Goal: Transaction & Acquisition: Purchase product/service

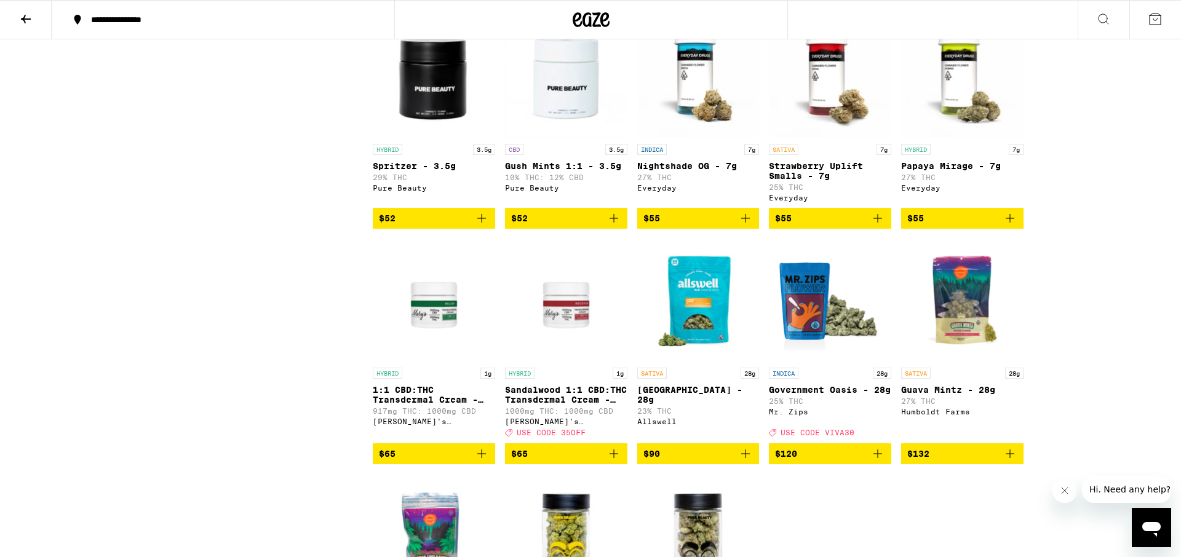
scroll to position [4716, 0]
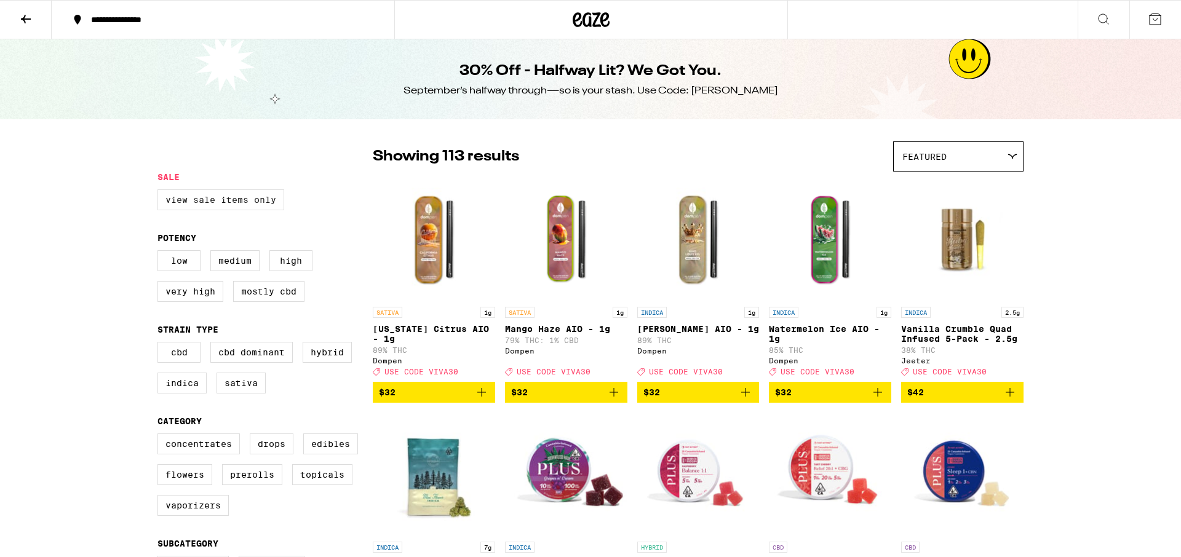
click at [202, 198] on label "View Sale Items Only" at bounding box center [220, 199] width 127 height 21
click at [161, 192] on input "View Sale Items Only" at bounding box center [160, 191] width 1 height 1
checkbox input "true"
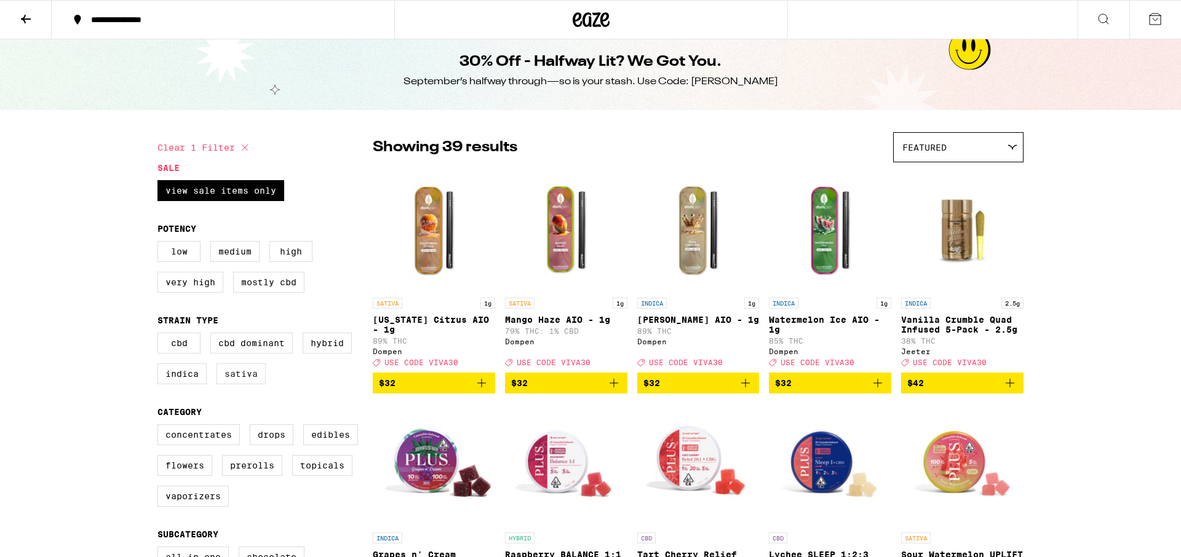
scroll to position [9, 0]
click at [253, 385] on label "Sativa" at bounding box center [241, 374] width 49 height 21
click at [161, 336] on input "Sativa" at bounding box center [160, 335] width 1 height 1
checkbox input "true"
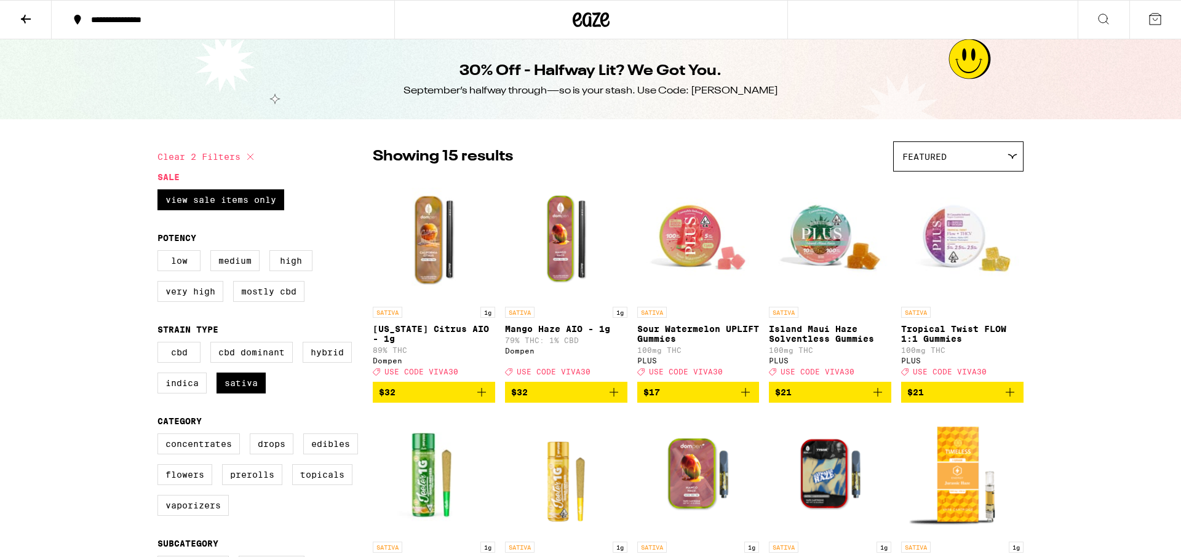
click at [597, 23] on icon at bounding box center [591, 20] width 37 height 22
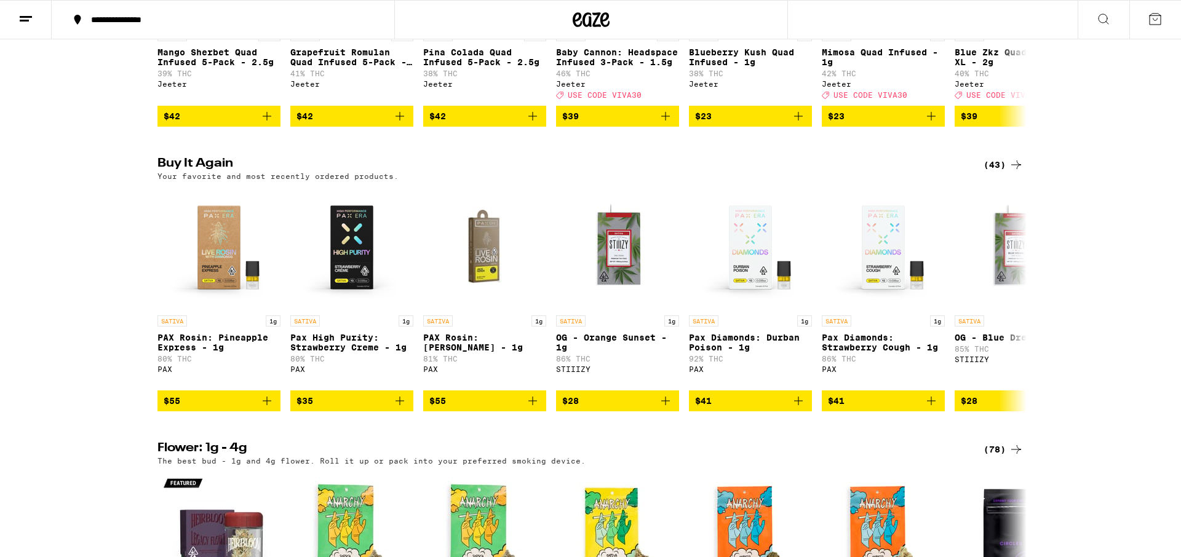
scroll to position [870, 0]
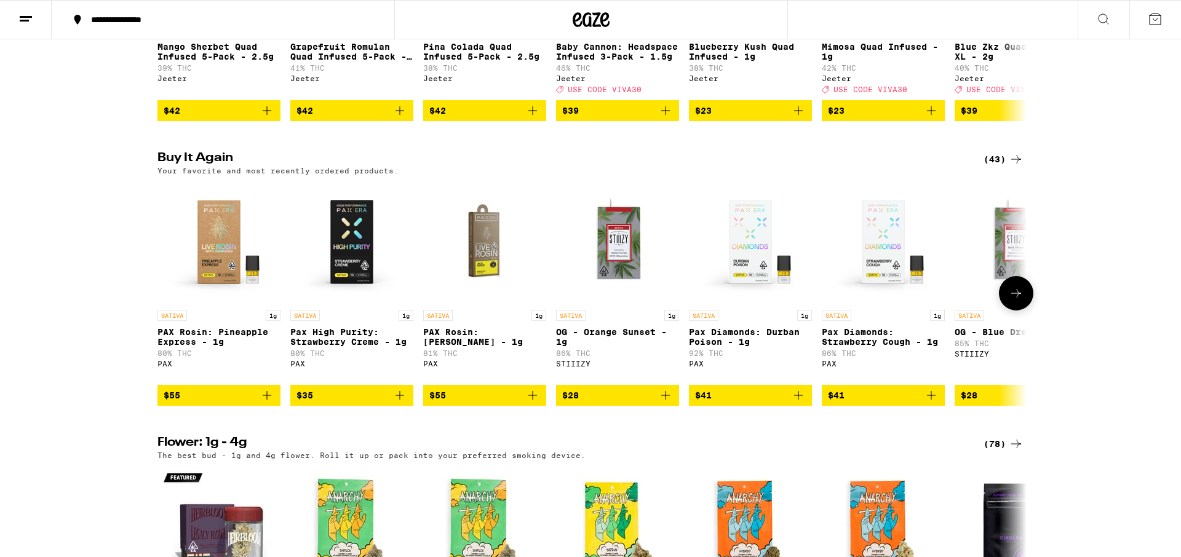
click at [534, 403] on icon "Add to bag" at bounding box center [532, 395] width 15 height 15
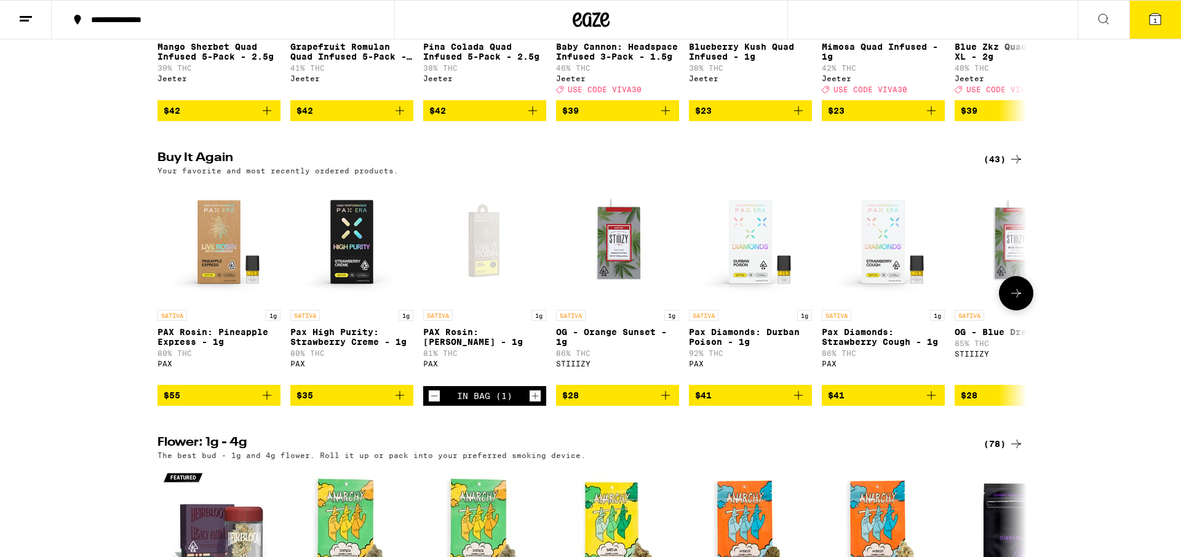
click at [264, 403] on icon "Add to bag" at bounding box center [267, 395] width 15 height 15
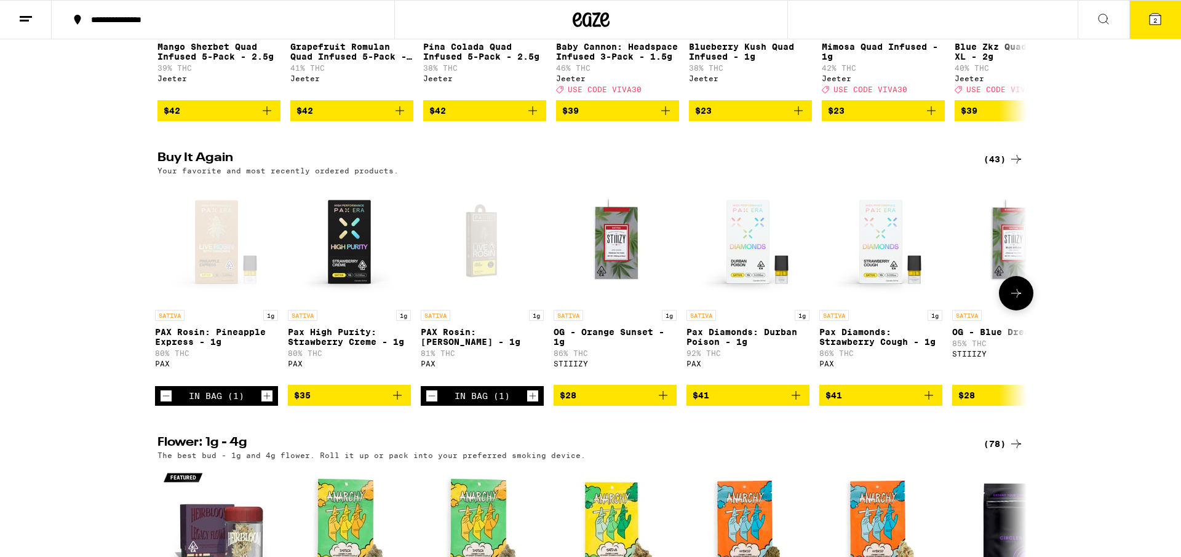
scroll to position [0, 0]
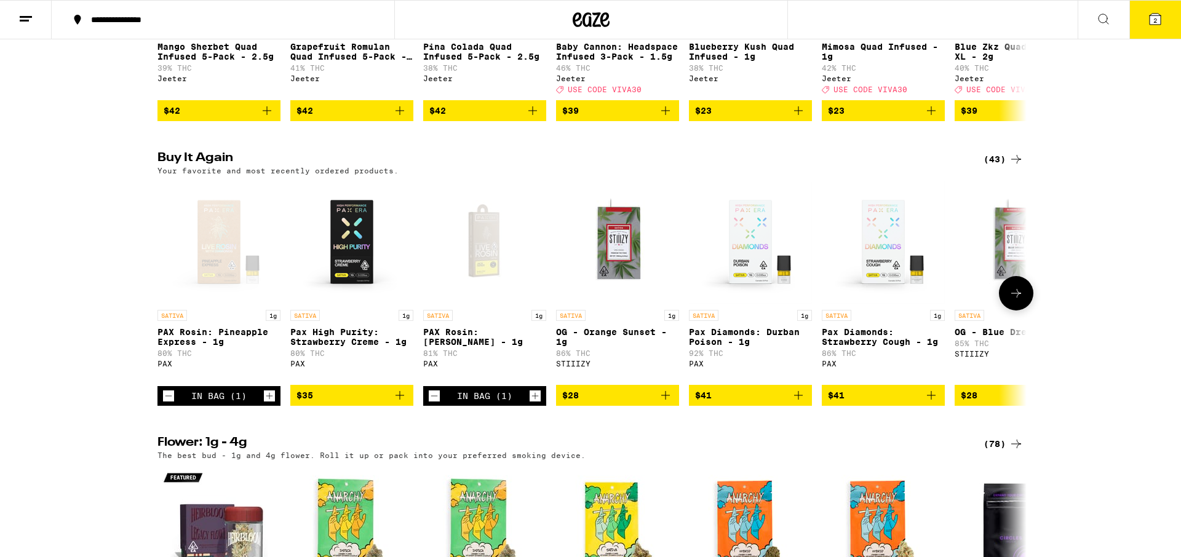
click at [795, 403] on icon "Add to bag" at bounding box center [798, 395] width 15 height 15
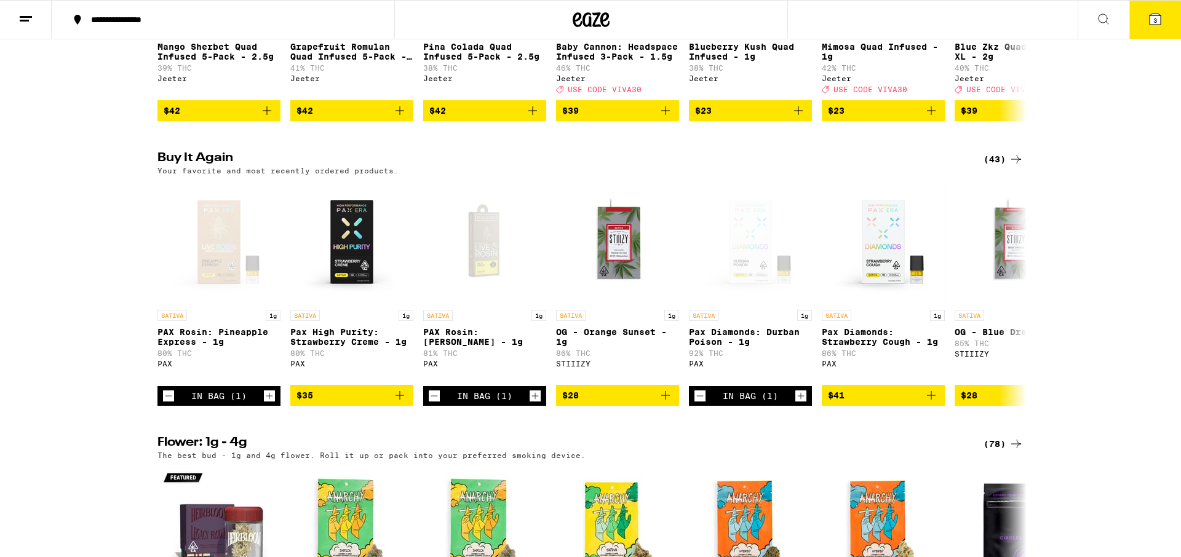
click at [1145, 23] on button "3" at bounding box center [1155, 20] width 52 height 38
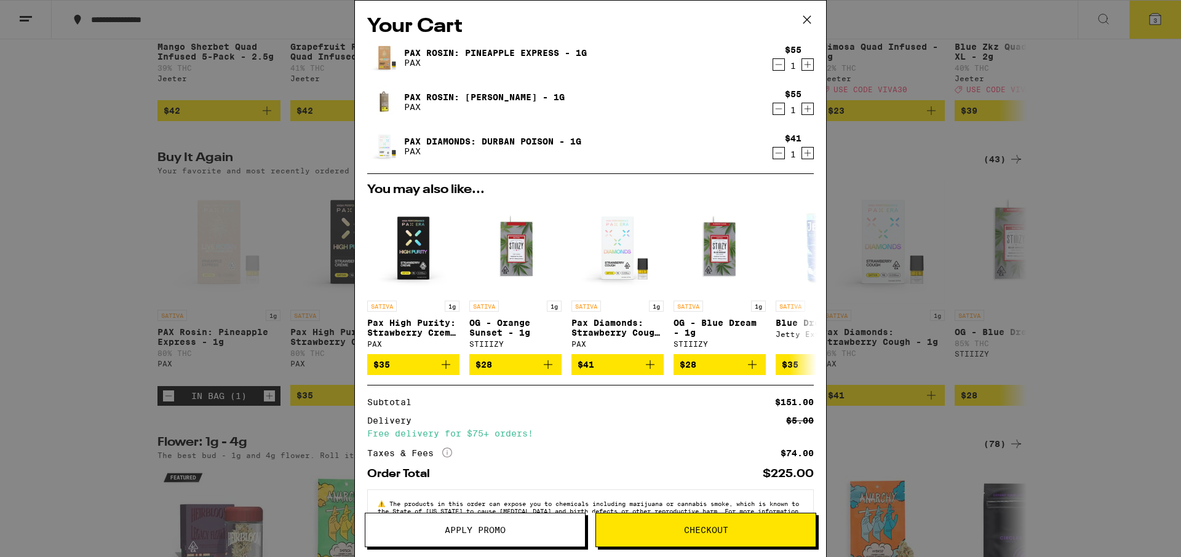
click at [812, 21] on icon at bounding box center [807, 19] width 18 height 18
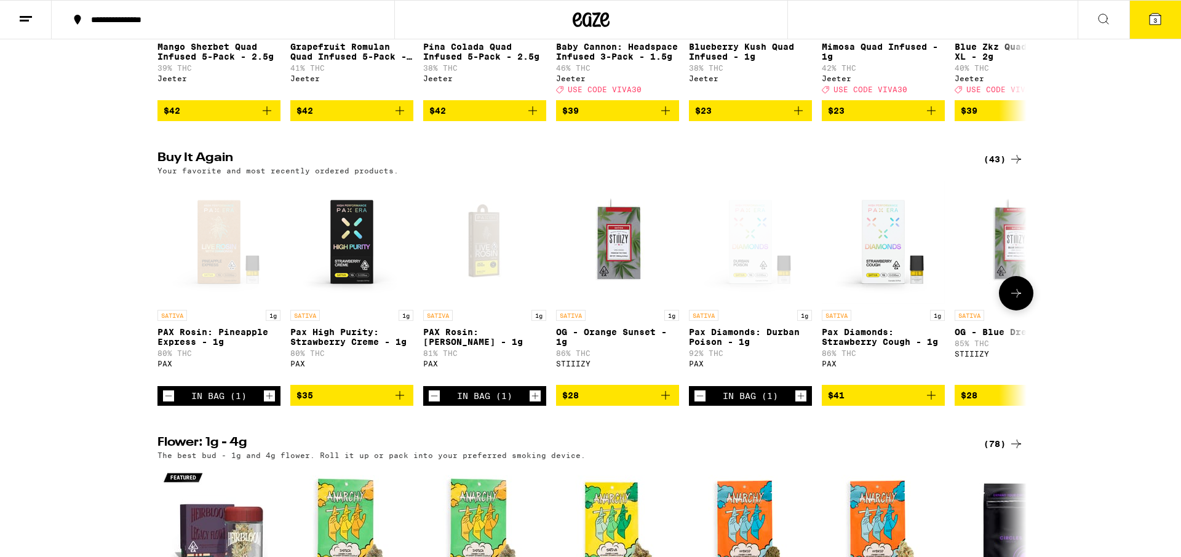
click at [696, 404] on icon "Decrement" at bounding box center [700, 396] width 11 height 15
click at [404, 403] on icon "Add to bag" at bounding box center [399, 395] width 15 height 15
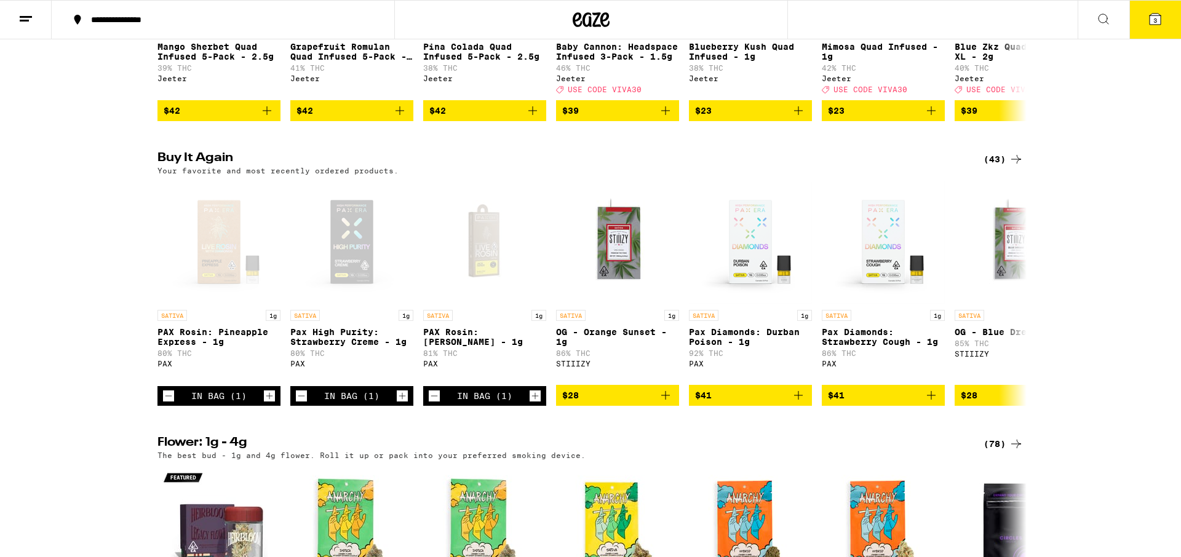
click at [1163, 25] on button "3" at bounding box center [1155, 20] width 52 height 38
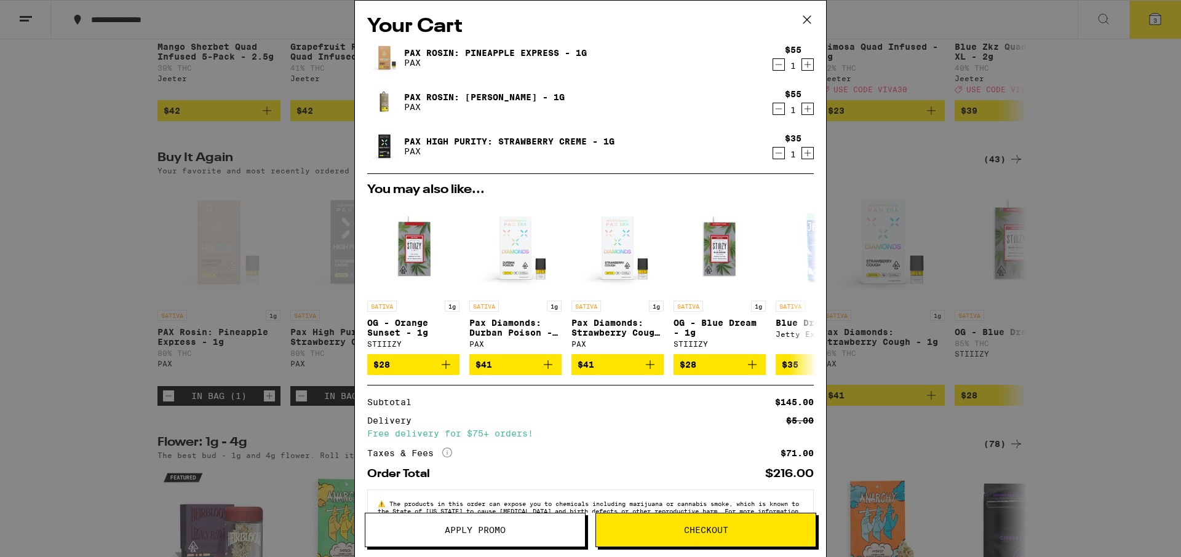
click at [735, 539] on button "Checkout" at bounding box center [705, 530] width 221 height 34
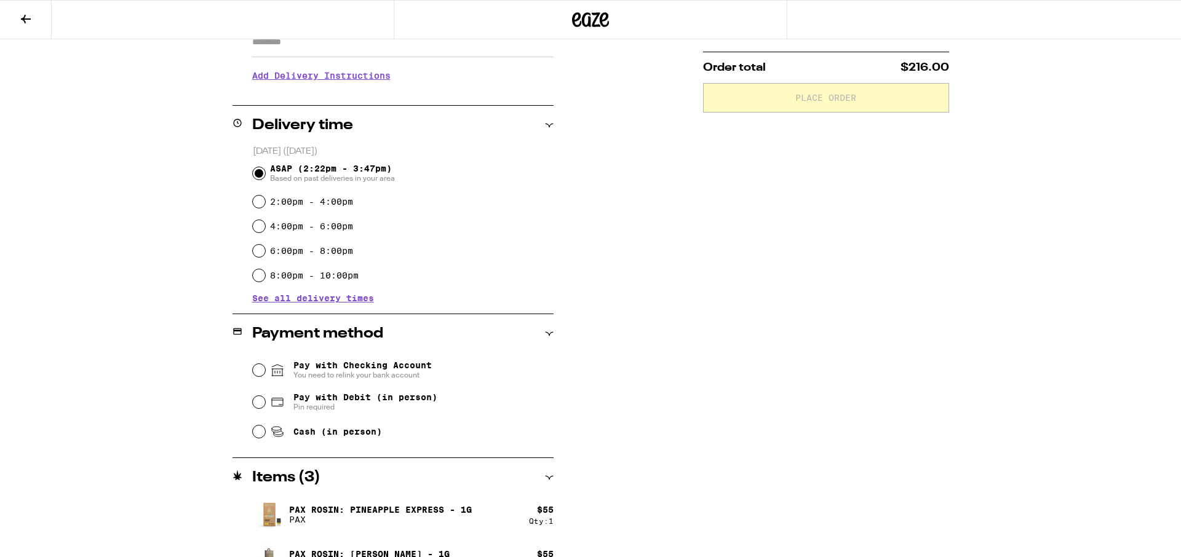
scroll to position [311, 0]
